Goal: Task Accomplishment & Management: Use online tool/utility

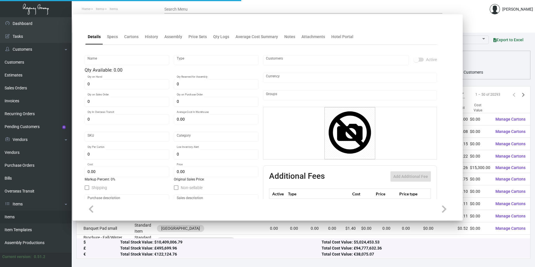
type input "Laundry Bag"
type input "Standard Item"
type input "$ 2.60"
type input "Overseas"
type input "100"
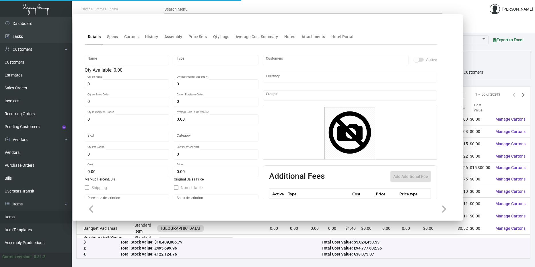
type input "$ 2.45"
type input "$ 7.99"
checkbox input "true"
type input "United States Dollar $"
